Goal: Information Seeking & Learning: Learn about a topic

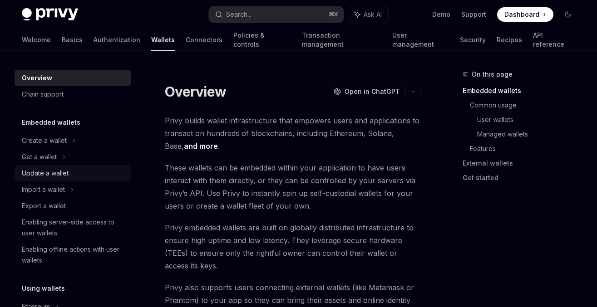
scroll to position [17, 0]
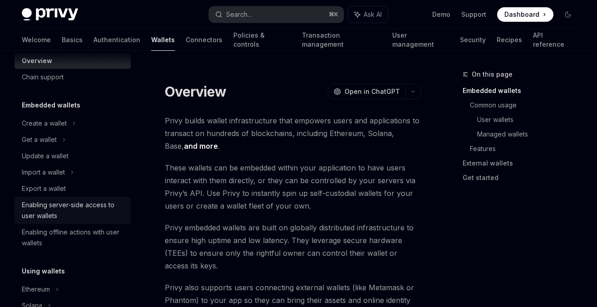
click at [40, 212] on div "Enabling server-side access to user wallets" at bounding box center [73, 211] width 103 height 22
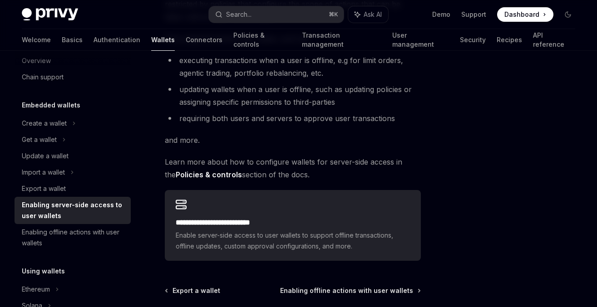
scroll to position [193, 0]
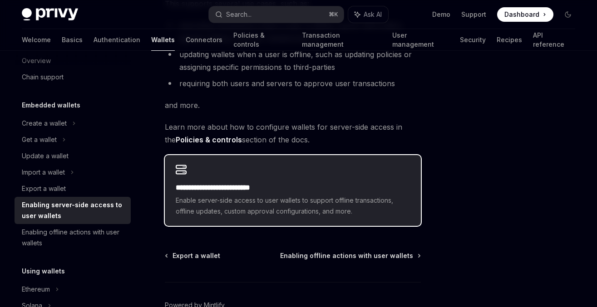
click at [215, 192] on h2 "**********" at bounding box center [293, 187] width 234 height 11
type textarea "*"
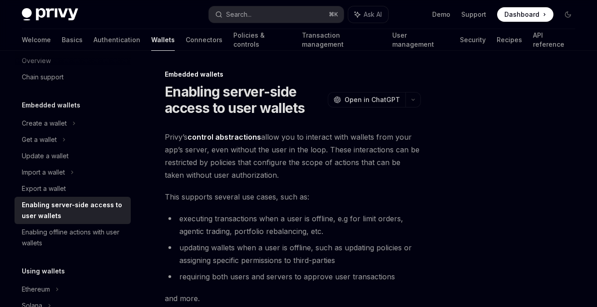
scroll to position [227, 0]
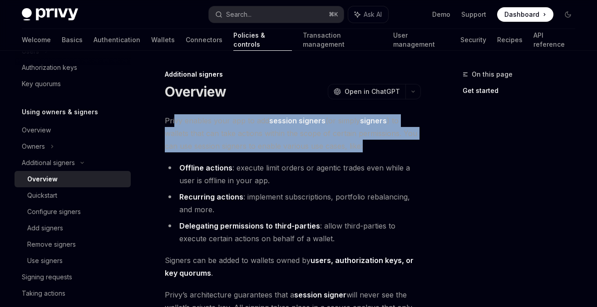
drag, startPoint x: 175, startPoint y: 125, endPoint x: 250, endPoint y: 157, distance: 80.8
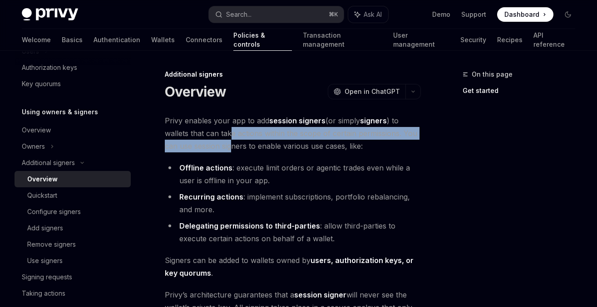
drag, startPoint x: 230, startPoint y: 128, endPoint x: 231, endPoint y: 147, distance: 19.6
click at [231, 147] on span "Privy enables your app to add session signers (or simply signers ) to wallets t…" at bounding box center [293, 133] width 256 height 38
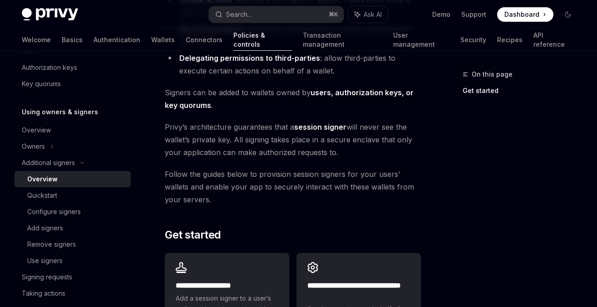
scroll to position [269, 0]
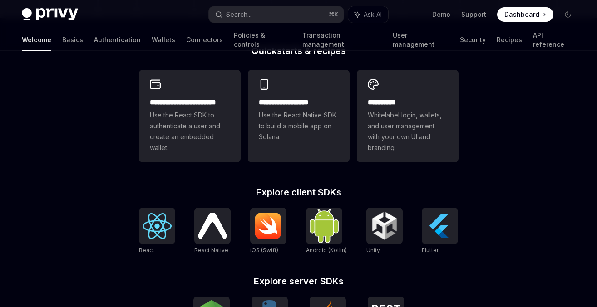
scroll to position [313, 0]
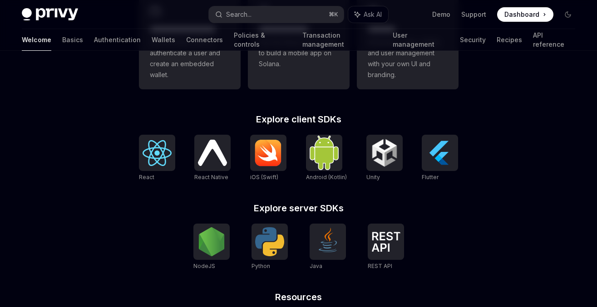
click at [303, 209] on h2 "Explore server SDKs" at bounding box center [299, 208] width 320 height 9
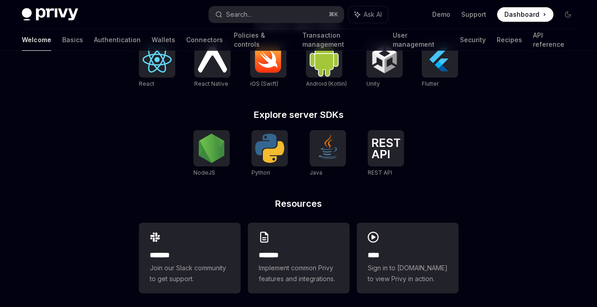
scroll to position [414, 0]
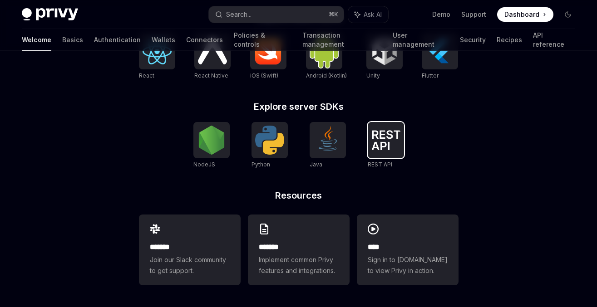
click at [371, 132] on img at bounding box center [385, 140] width 29 height 20
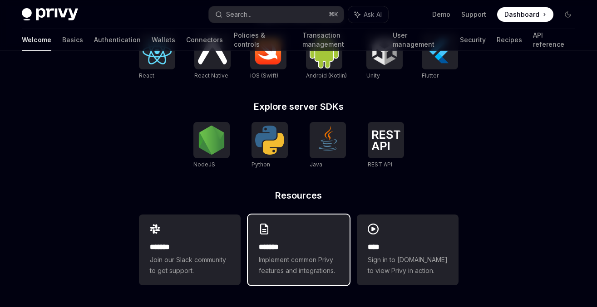
click at [296, 260] on span "Implement common Privy features and integrations." at bounding box center [299, 266] width 80 height 22
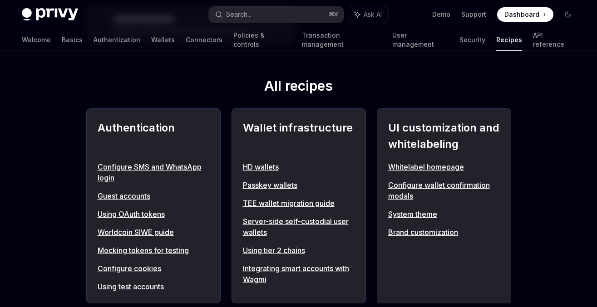
scroll to position [353, 0]
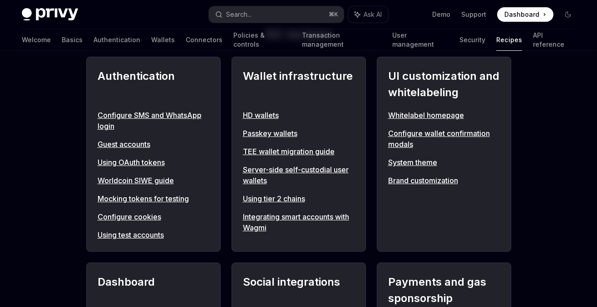
click at [254, 183] on link "Server-side self-custodial user wallets" at bounding box center [299, 175] width 112 height 22
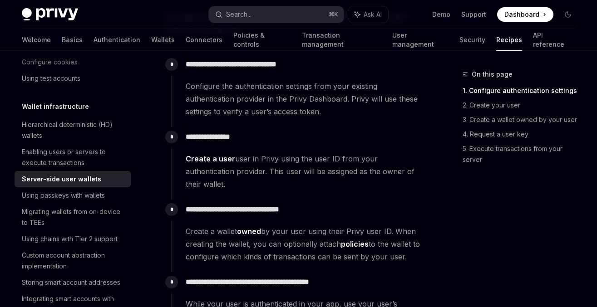
scroll to position [199, 0]
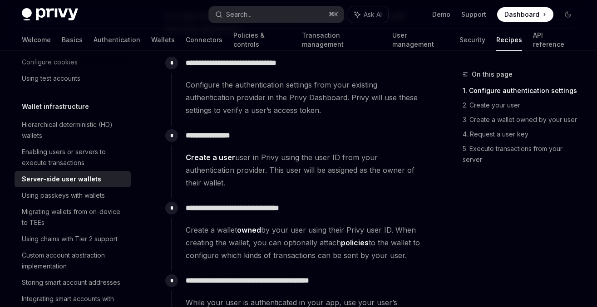
click at [216, 158] on link "Create a user" at bounding box center [210, 158] width 49 height 10
type textarea "*"
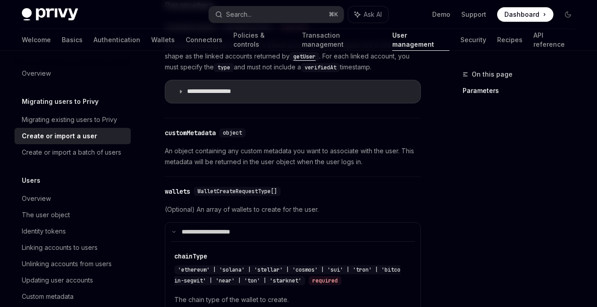
scroll to position [352, 0]
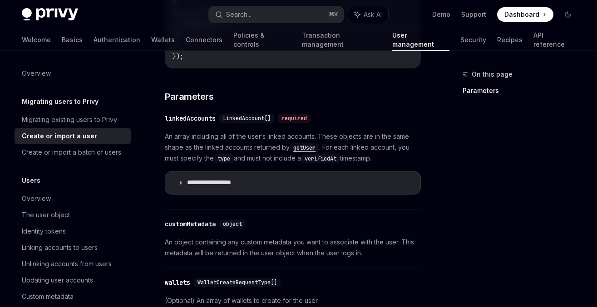
click at [248, 119] on span "LinkedAccount[]" at bounding box center [247, 118] width 48 height 7
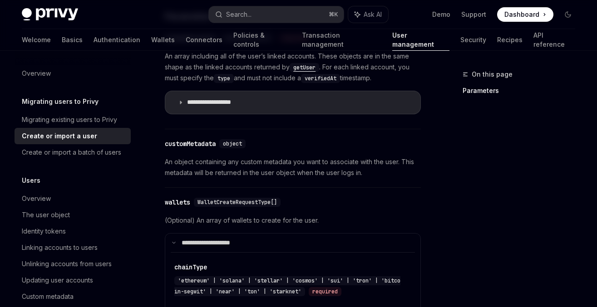
scroll to position [519, 0]
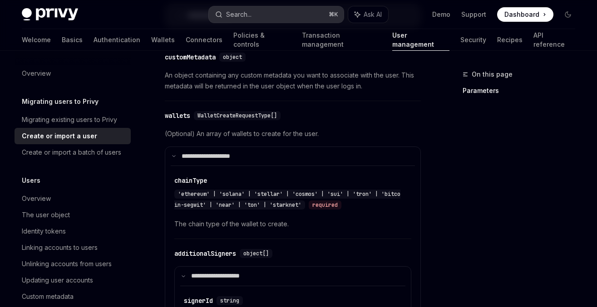
click at [250, 10] on div "Search..." at bounding box center [238, 14] width 25 height 11
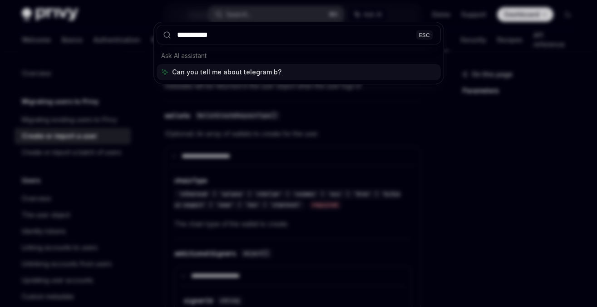
type input "**********"
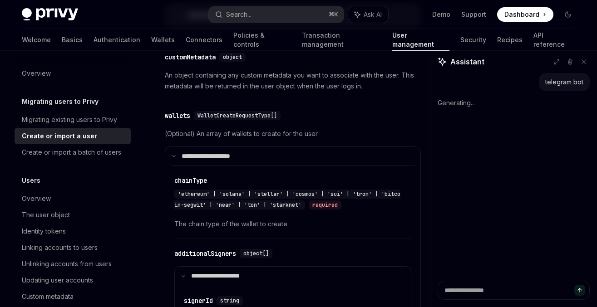
scroll to position [114, 0]
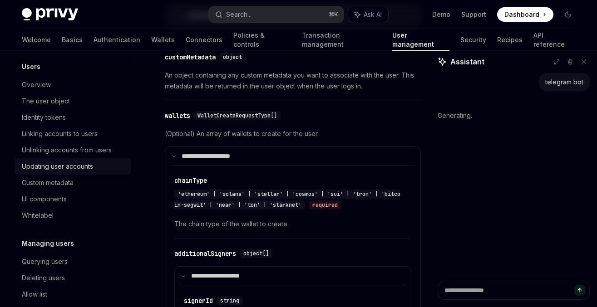
click at [60, 165] on div "Updating user accounts" at bounding box center [57, 166] width 71 height 11
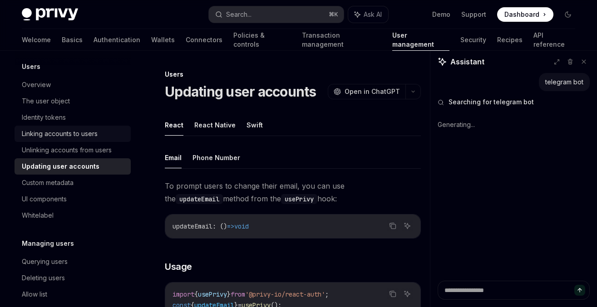
click at [62, 133] on div "Linking accounts to users" at bounding box center [60, 133] width 76 height 11
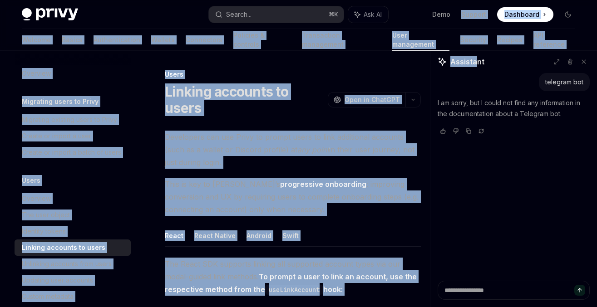
drag, startPoint x: 443, startPoint y: 19, endPoint x: 474, endPoint y: 62, distance: 52.9
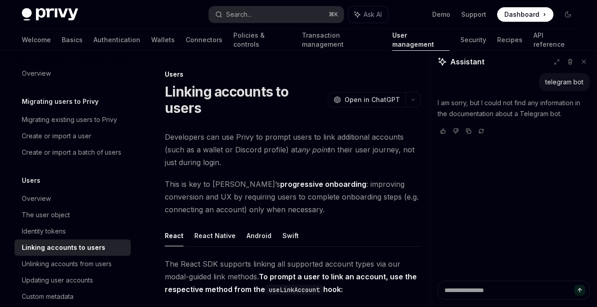
click at [484, 69] on div "Assistant" at bounding box center [513, 64] width 167 height 17
click at [584, 65] on button at bounding box center [584, 62] width 12 height 12
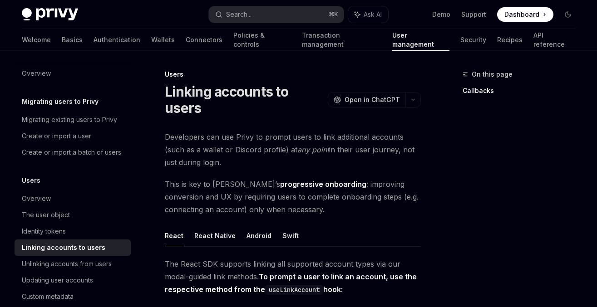
click at [52, 17] on img at bounding box center [50, 14] width 56 height 13
type textarea "*"
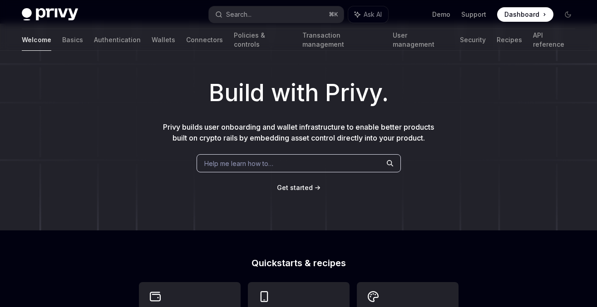
scroll to position [65, 0]
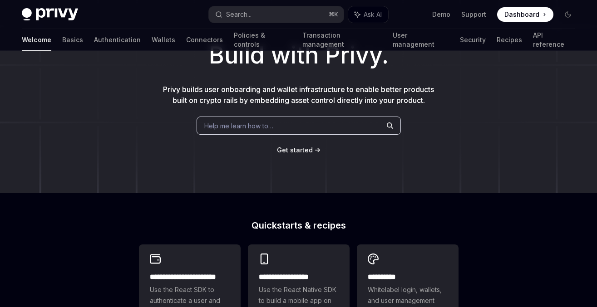
click at [296, 153] on span "Get started" at bounding box center [295, 150] width 36 height 8
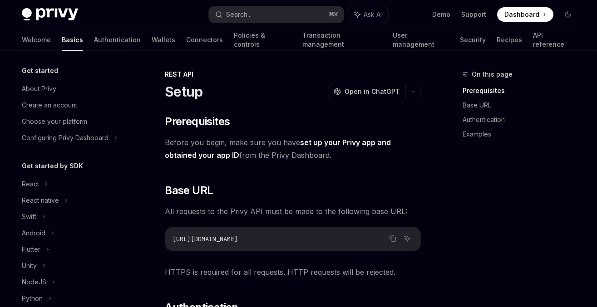
scroll to position [168, 0]
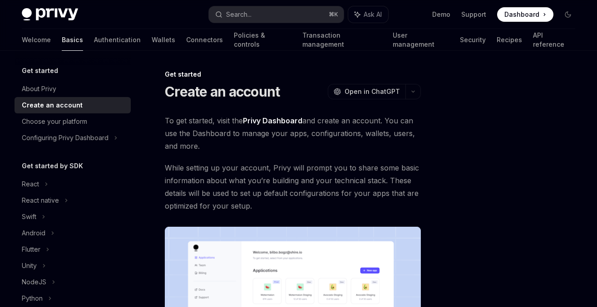
click at [62, 40] on link "Basics" at bounding box center [72, 40] width 21 height 22
type textarea "*"
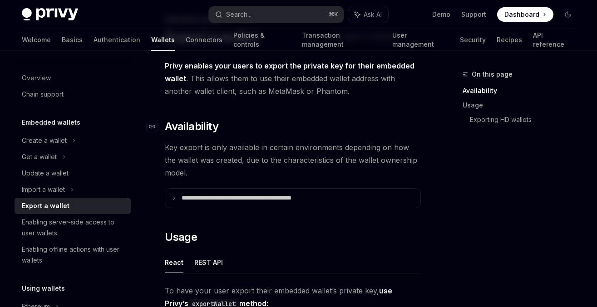
scroll to position [59, 0]
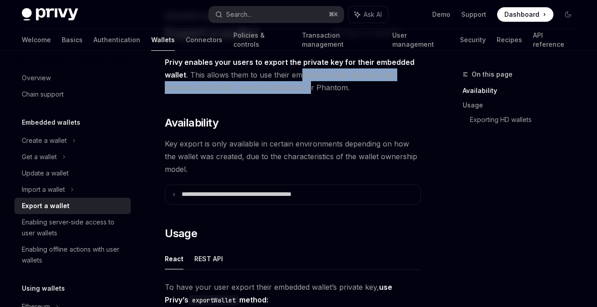
drag, startPoint x: 302, startPoint y: 74, endPoint x: 309, endPoint y: 88, distance: 15.2
click at [309, 88] on span "Privy enables your users to export the private key for their embedded wallet . …" at bounding box center [293, 75] width 256 height 38
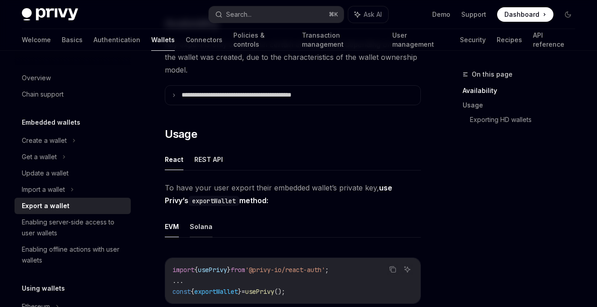
scroll to position [161, 0]
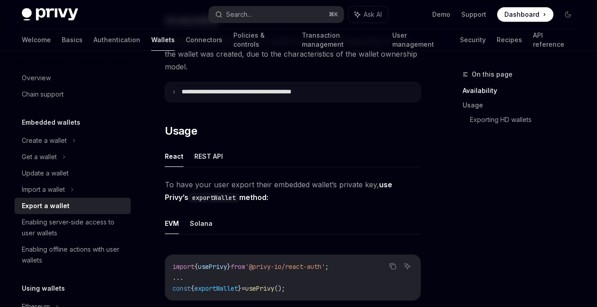
click at [202, 89] on p "**********" at bounding box center [257, 92] width 150 height 8
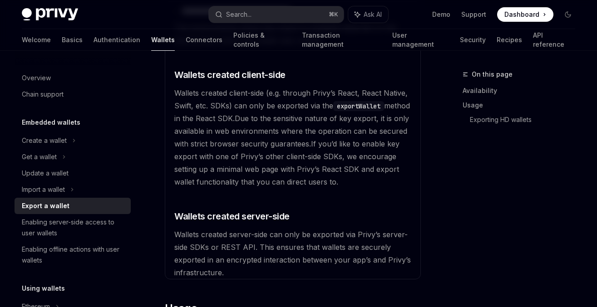
scroll to position [272, 0]
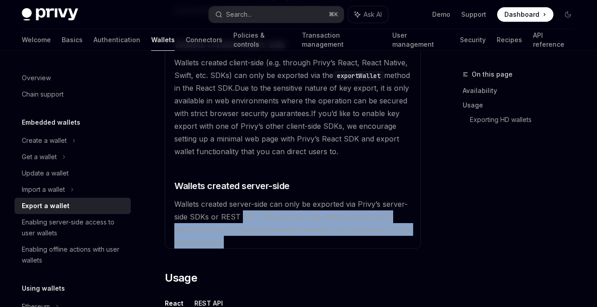
drag, startPoint x: 227, startPoint y: 240, endPoint x: 241, endPoint y: 215, distance: 29.1
click at [241, 215] on available\ "The environments where key export is available depends on the environment where…" at bounding box center [293, 119] width 244 height 258
click at [241, 215] on span "Wallets created server-side can only be exported via Privy’s server-side SDKs o…" at bounding box center [292, 223] width 236 height 47
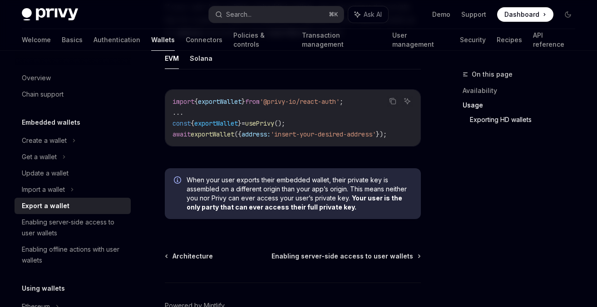
scroll to position [1152, 0]
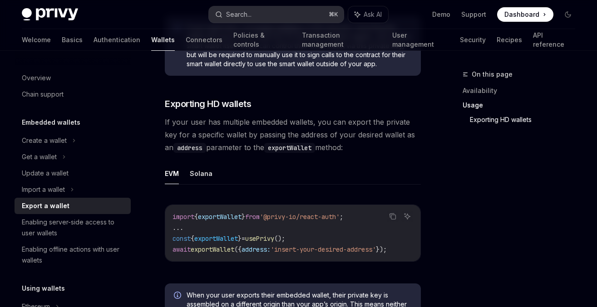
click at [247, 13] on div "Search..." at bounding box center [238, 14] width 25 height 11
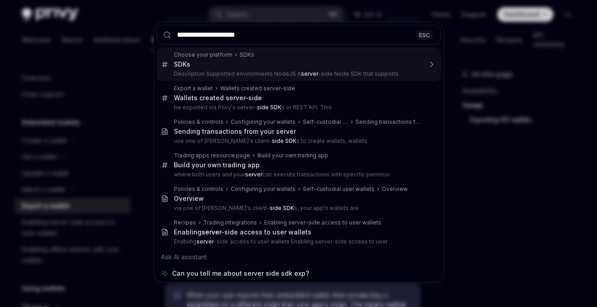
type input "**********"
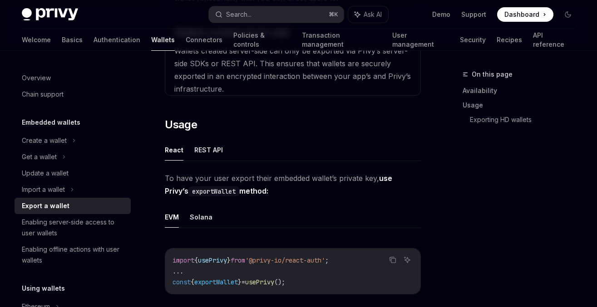
scroll to position [383, 0]
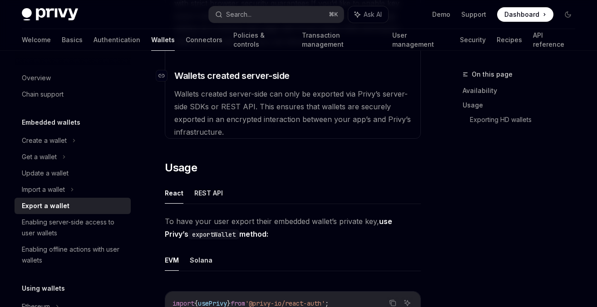
click at [244, 79] on span "Wallets created server-side" at bounding box center [231, 75] width 115 height 13
click at [244, 78] on span "Wallets created server-side" at bounding box center [231, 75] width 115 height 13
click at [503, 120] on link "Exporting HD wallets" at bounding box center [526, 120] width 113 height 15
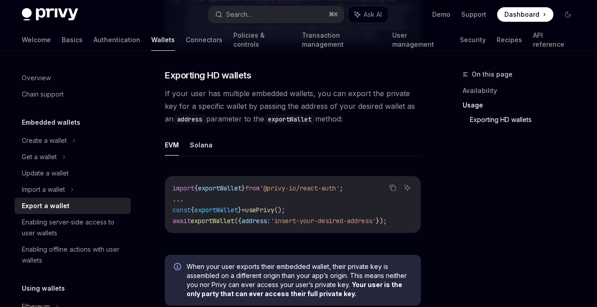
scroll to position [1184, 0]
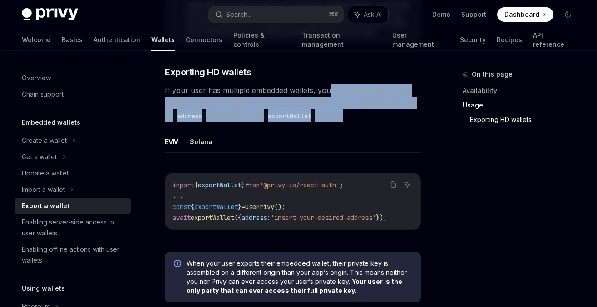
drag, startPoint x: 329, startPoint y: 91, endPoint x: 341, endPoint y: 115, distance: 27.0
click at [341, 115] on span "If your user has multiple embedded wallets, you can export the private key for …" at bounding box center [293, 103] width 256 height 38
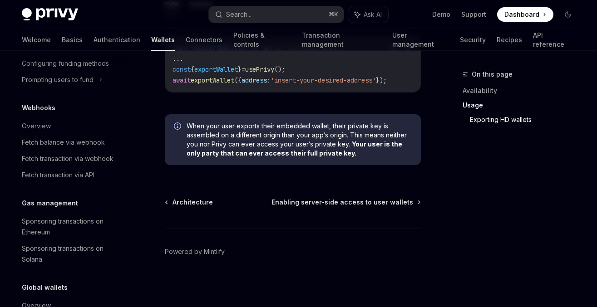
scroll to position [478, 0]
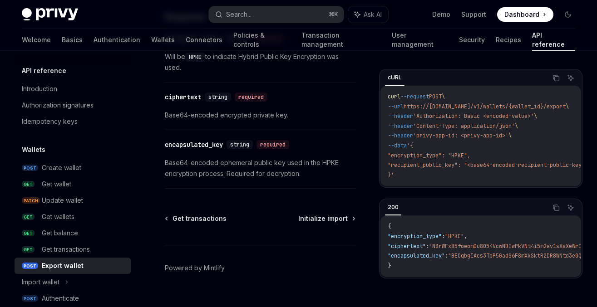
scroll to position [715, 0]
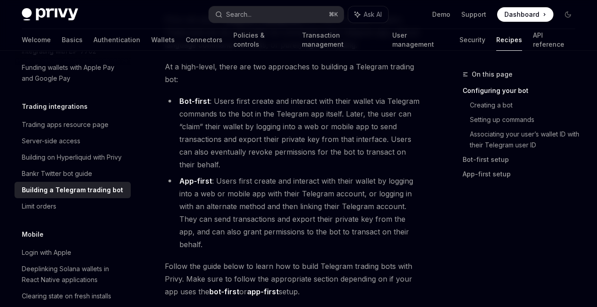
scroll to position [119, 0]
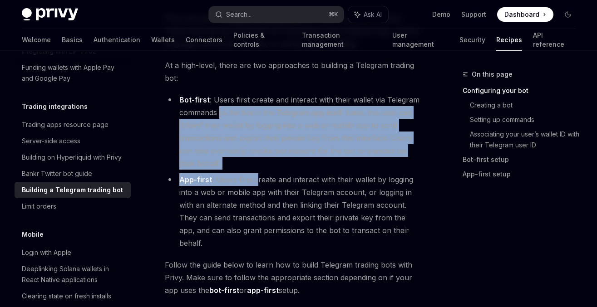
drag, startPoint x: 255, startPoint y: 180, endPoint x: 219, endPoint y: 110, distance: 78.4
click at [219, 110] on ul "Bot-first : Users first create and interact with their wallet via Telegram comm…" at bounding box center [293, 172] width 256 height 156
click at [219, 110] on li "Bot-first : Users first create and interact with their wallet via Telegram comm…" at bounding box center [293, 132] width 256 height 76
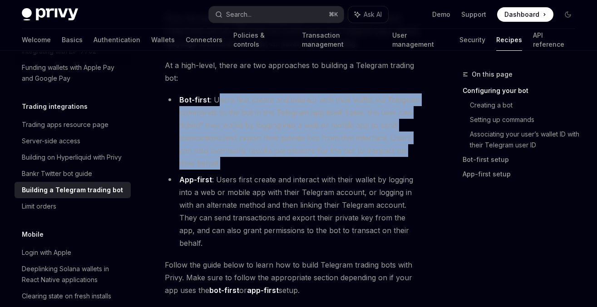
drag, startPoint x: 219, startPoint y: 96, endPoint x: 268, endPoint y: 165, distance: 84.6
click at [268, 165] on li "Bot-first : Users first create and interact with their wallet via Telegram comm…" at bounding box center [293, 132] width 256 height 76
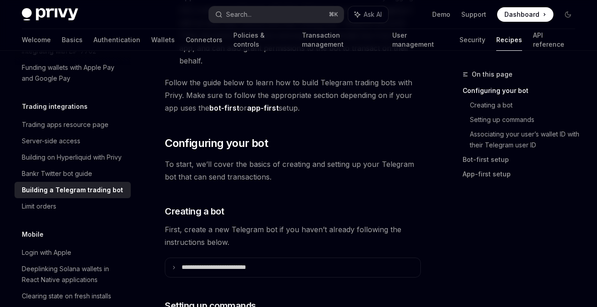
scroll to position [401, 0]
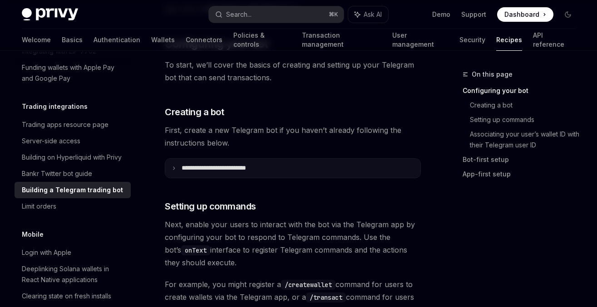
click at [262, 164] on p "**********" at bounding box center [227, 168] width 91 height 8
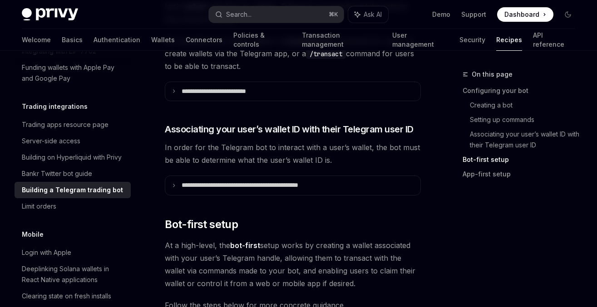
scroll to position [1168, 0]
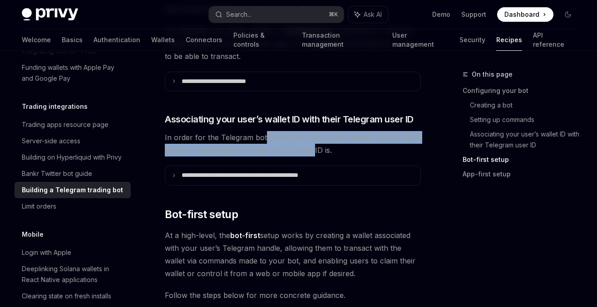
drag, startPoint x: 262, startPoint y: 125, endPoint x: 314, endPoint y: 146, distance: 55.6
click at [314, 146] on span "In order for the Telegram bot to interact with a user’s wallet, the bot must be…" at bounding box center [293, 143] width 256 height 25
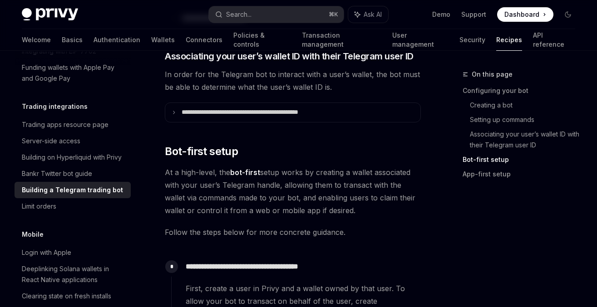
scroll to position [1231, 0]
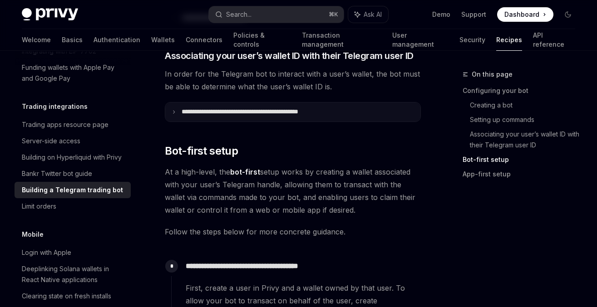
click at [279, 108] on p "**********" at bounding box center [259, 112] width 155 height 8
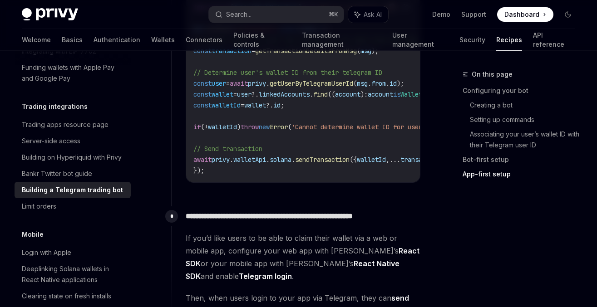
scroll to position [2336, 0]
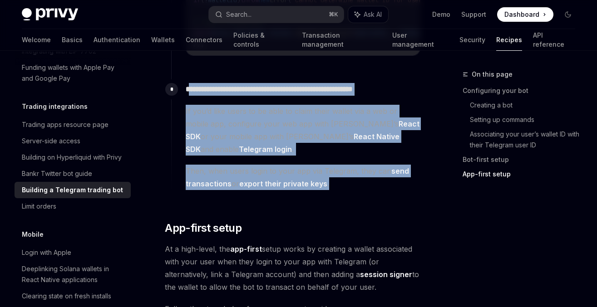
drag, startPoint x: 193, startPoint y: 89, endPoint x: 345, endPoint y: 168, distance: 171.2
click at [345, 168] on div "**********" at bounding box center [296, 134] width 250 height 111
click at [345, 168] on span "Then, when users login to your app via Telegram, they can send transactions or …" at bounding box center [303, 177] width 235 height 25
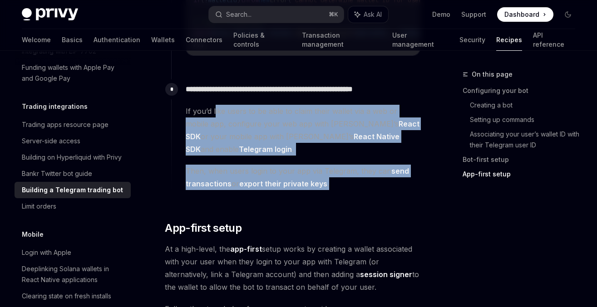
drag, startPoint x: 353, startPoint y: 172, endPoint x: 215, endPoint y: 113, distance: 149.7
click at [215, 113] on div "If you’d like users to be able to claim their wallet via a web or mobile app, c…" at bounding box center [303, 147] width 235 height 85
click at [215, 113] on span "If you’d like users to be able to claim their wallet via a web or mobile app, c…" at bounding box center [303, 130] width 235 height 51
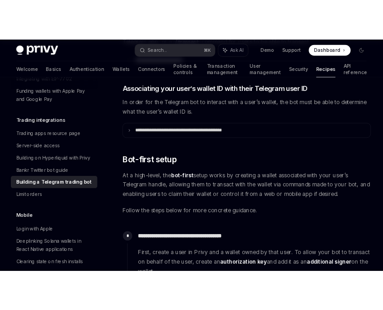
scroll to position [683, 0]
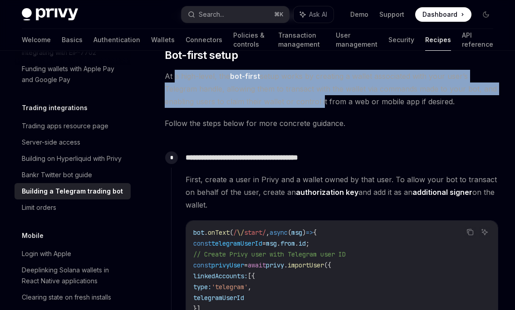
drag, startPoint x: 176, startPoint y: 79, endPoint x: 321, endPoint y: 102, distance: 147.5
click at [321, 102] on span "At a high-level, the bot-first setup works by creating a wallet associated with…" at bounding box center [332, 89] width 334 height 38
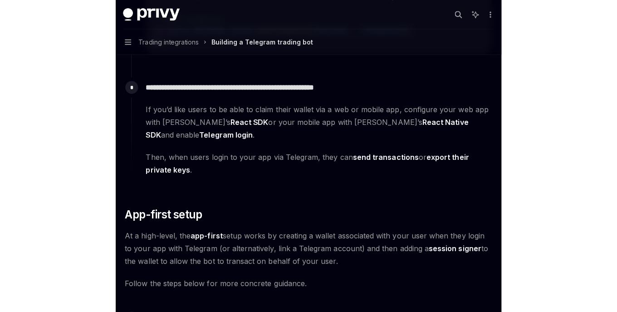
scroll to position [1313, 0]
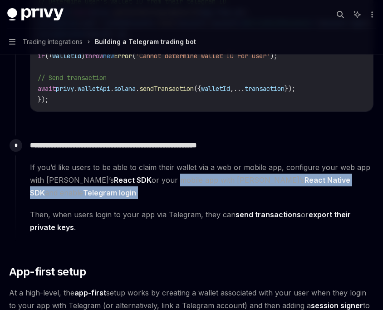
drag, startPoint x: 135, startPoint y: 178, endPoint x: 177, endPoint y: 197, distance: 46.0
click at [177, 197] on span "If you’d like users to be able to claim their wallet via a web or mobile app, c…" at bounding box center [202, 180] width 344 height 38
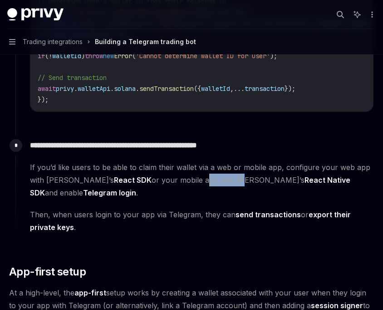
drag, startPoint x: 162, startPoint y: 183, endPoint x: 195, endPoint y: 183, distance: 33.1
click at [195, 183] on span "If you’d like users to be able to claim their wallet via a web or mobile app, c…" at bounding box center [202, 180] width 344 height 38
type textarea "*"
